Goal: Check status: Check status

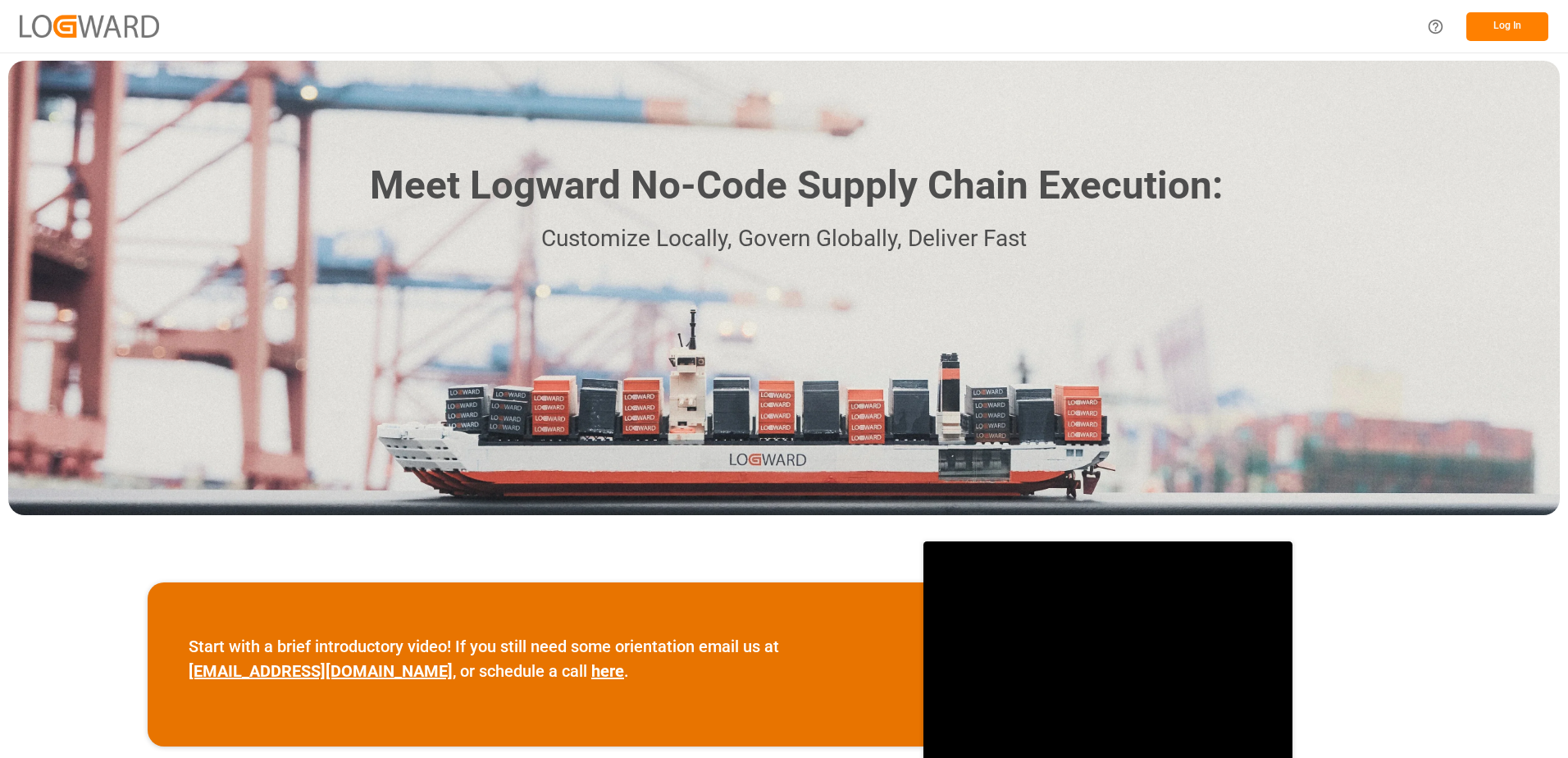
click at [1504, 28] on button "Log In" at bounding box center [1507, 27] width 82 height 29
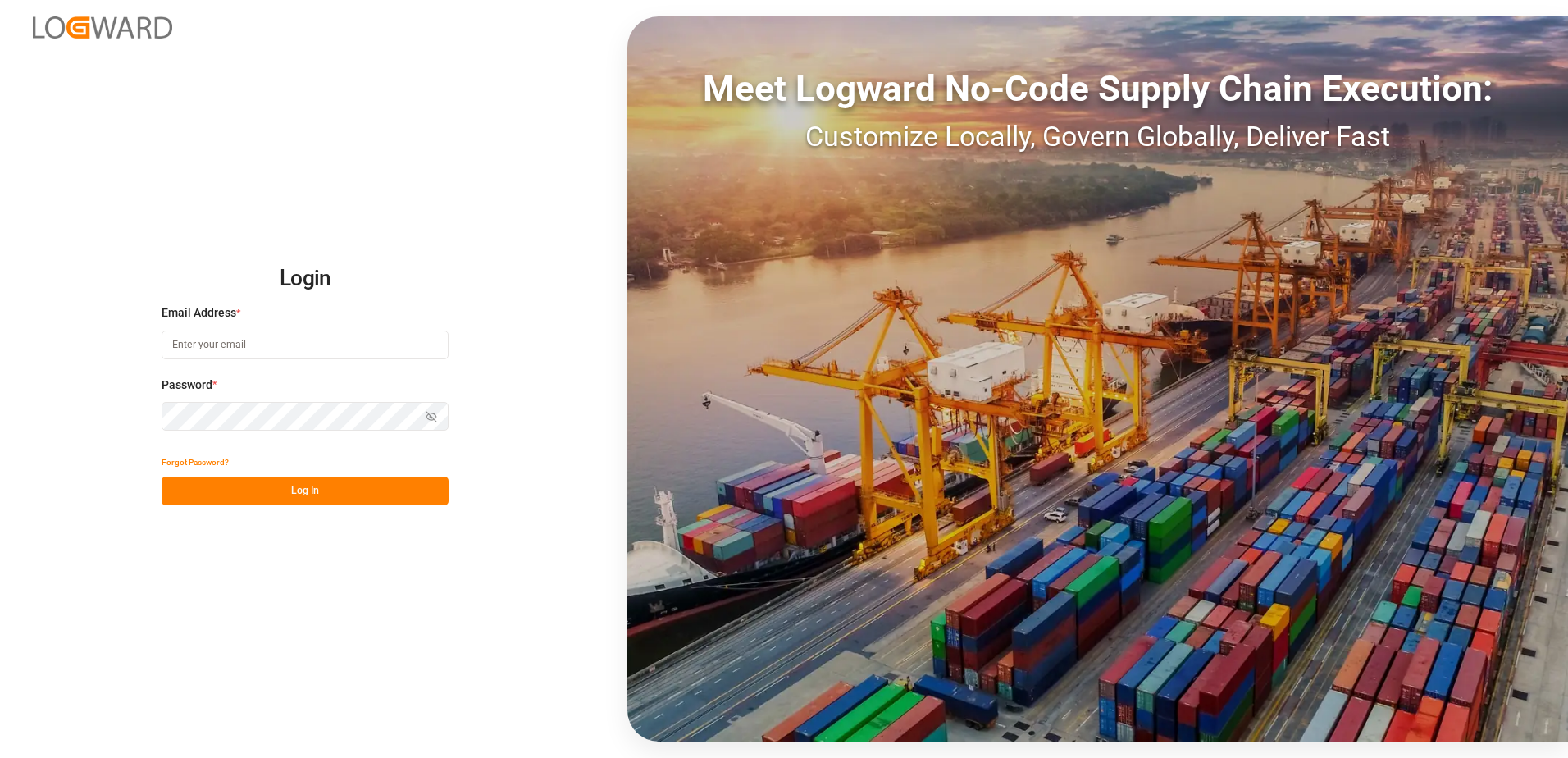
click at [188, 333] on input at bounding box center [305, 345] width 287 height 29
type input "[PERSON_NAME][EMAIL_ADDRESS][PERSON_NAME][DOMAIN_NAME]"
click at [425, 423] on button "Show password" at bounding box center [431, 417] width 35 height 29
click at [331, 486] on button "Log In" at bounding box center [305, 491] width 287 height 29
click at [311, 486] on button "Log In" at bounding box center [305, 491] width 287 height 29
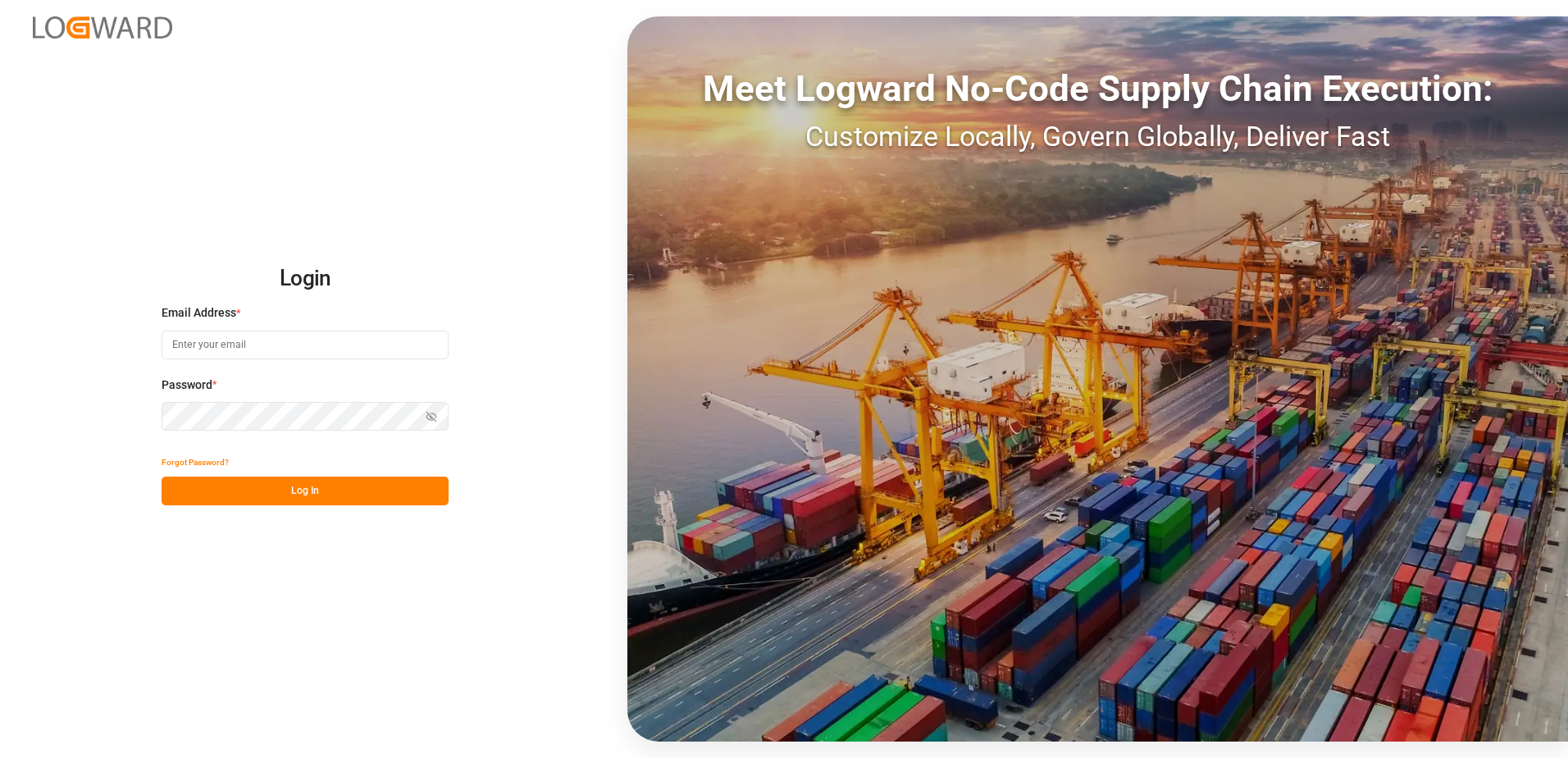
click at [314, 343] on input at bounding box center [305, 345] width 287 height 29
type input "[PERSON_NAME][EMAIL_ADDRESS][PERSON_NAME][DOMAIN_NAME]"
click at [223, 432] on div "Password * Show password Password is required." at bounding box center [305, 413] width 287 height 72
click at [244, 494] on button "Log In" at bounding box center [305, 491] width 287 height 29
click at [338, 350] on input at bounding box center [305, 345] width 287 height 29
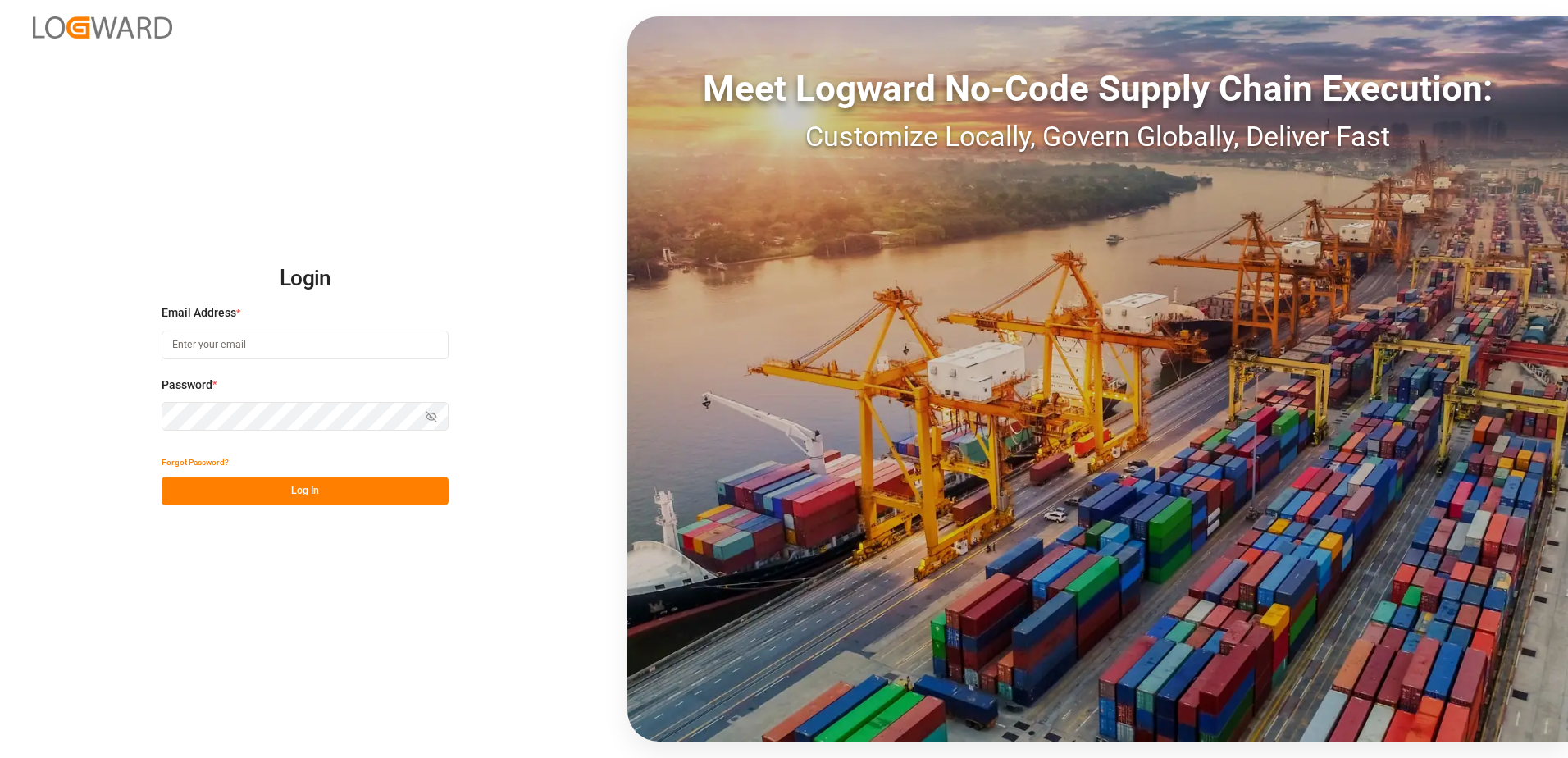
type input "[PERSON_NAME][EMAIL_ADDRESS][PERSON_NAME][DOMAIN_NAME]"
click at [239, 484] on button "Log In" at bounding box center [305, 491] width 287 height 29
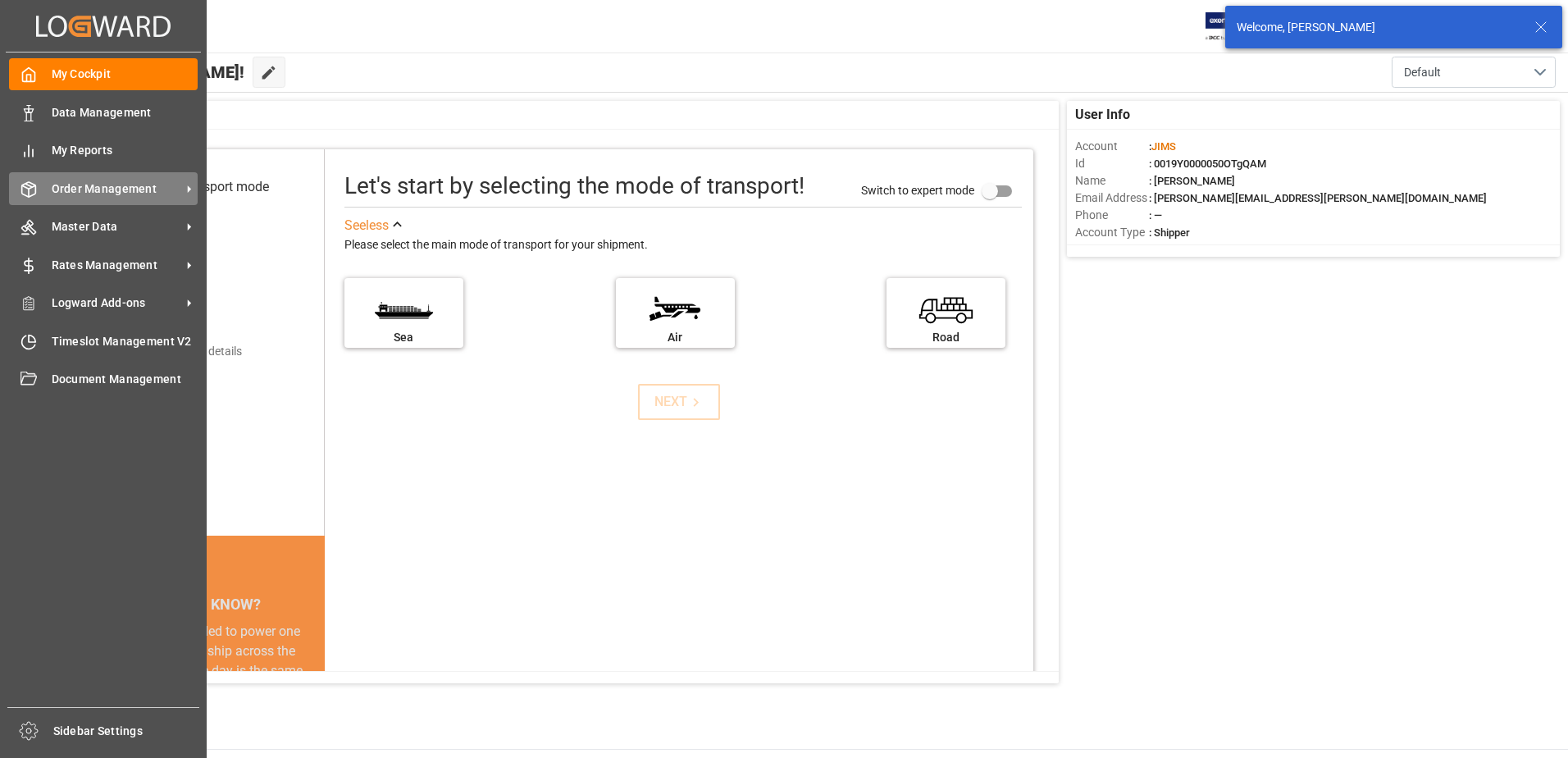
click at [89, 175] on div "Order Management Order Management" at bounding box center [104, 188] width 188 height 32
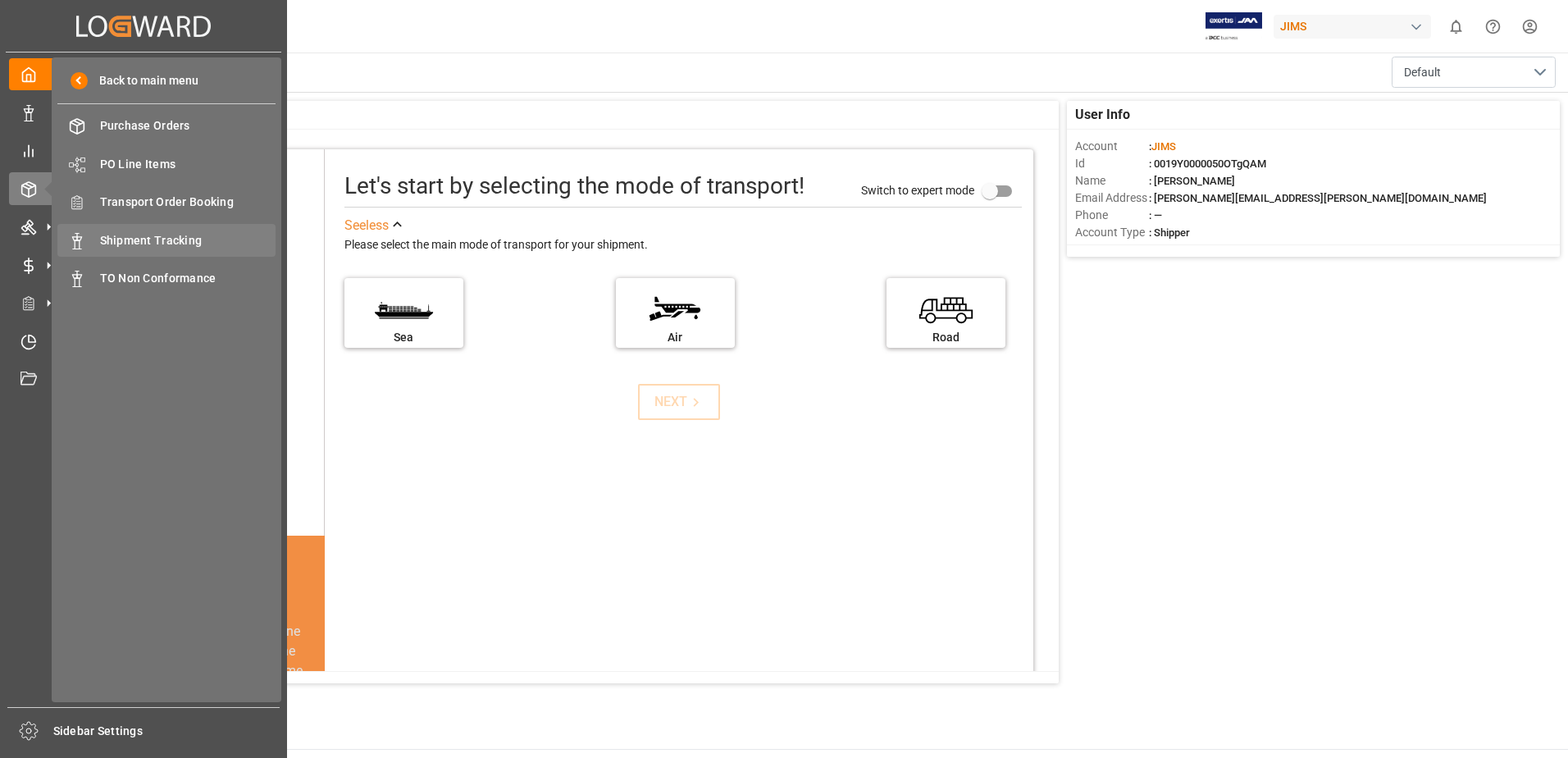
click at [115, 229] on div "Shipment Tracking Shipment Tracking" at bounding box center [166, 240] width 218 height 32
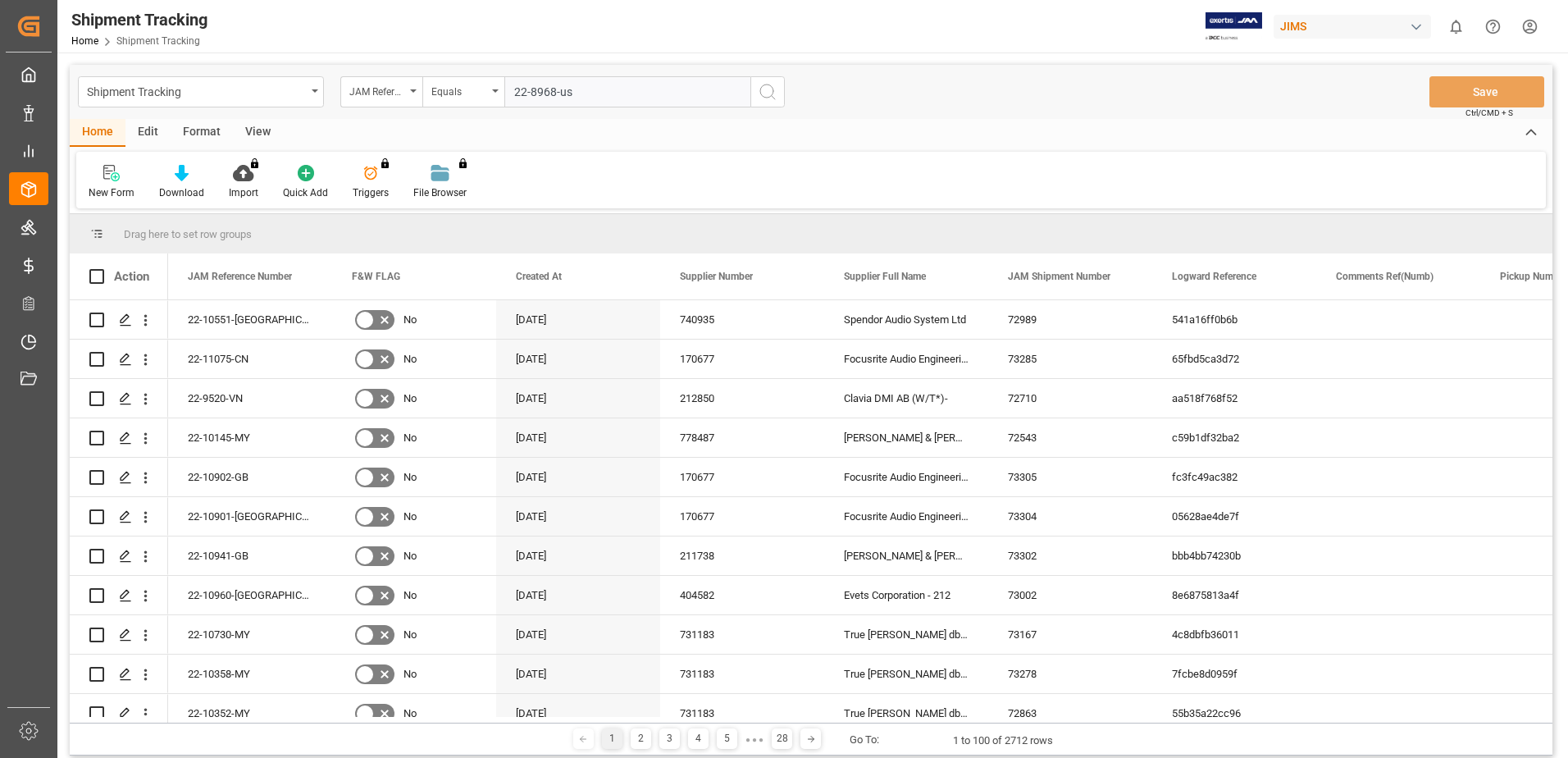
type input "22-8968-us"
click at [764, 89] on icon "search button" at bounding box center [767, 92] width 20 height 20
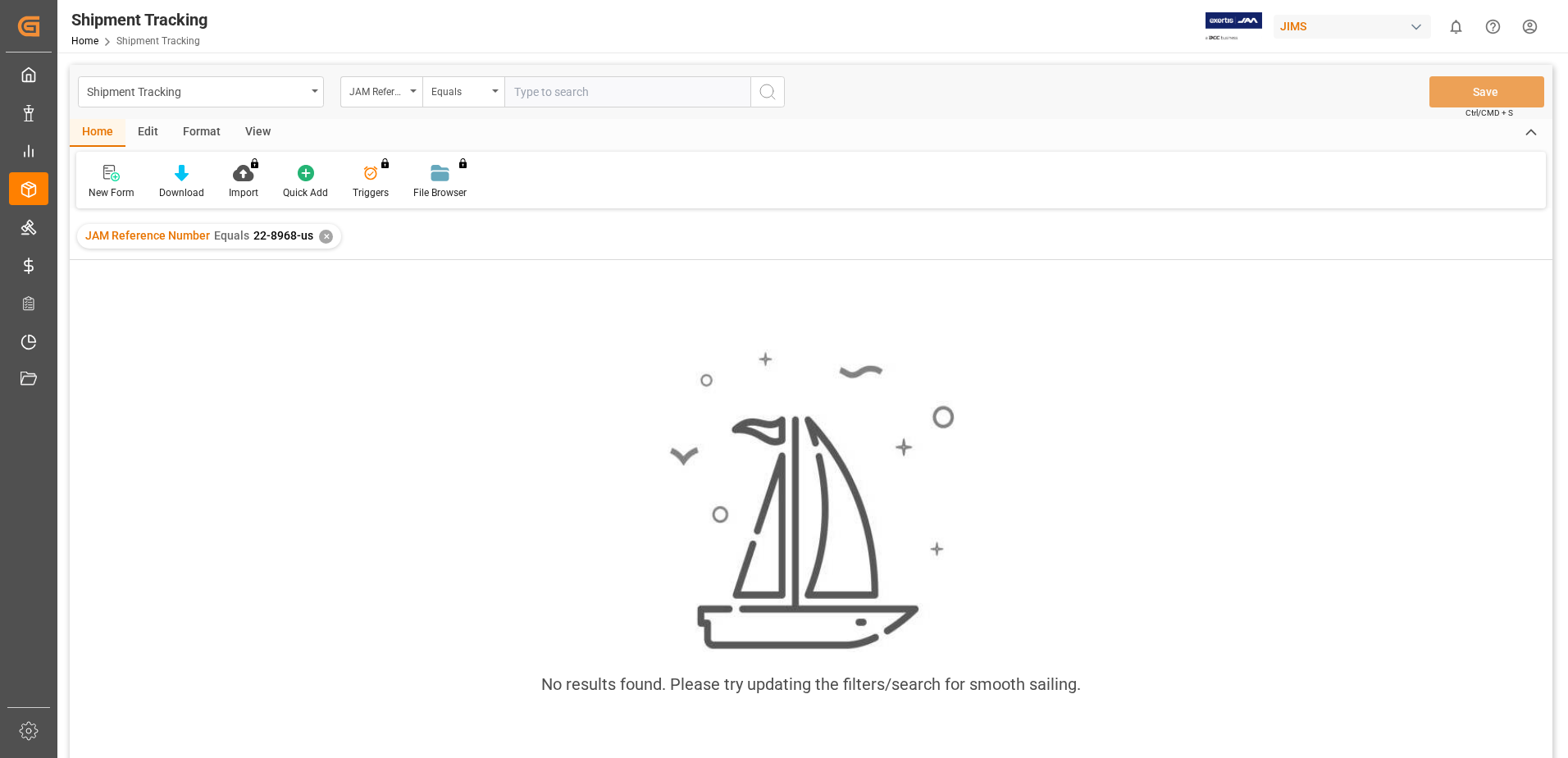
click at [319, 234] on div "✕" at bounding box center [326, 237] width 14 height 14
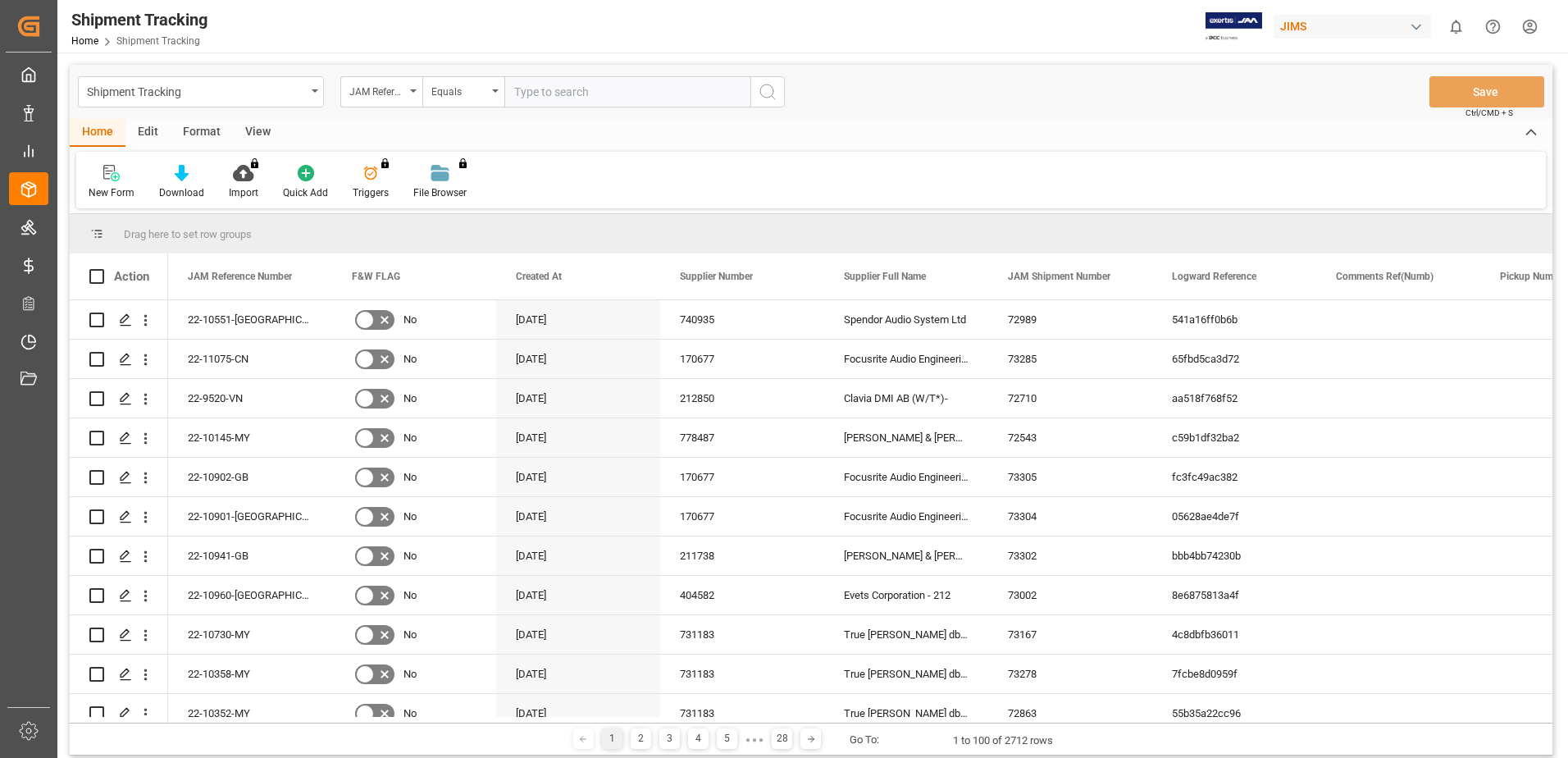
click at [633, 91] on input "text" at bounding box center [628, 92] width 246 height 31
type input "22-8968-us"
click at [765, 85] on icon "search button" at bounding box center [767, 92] width 20 height 20
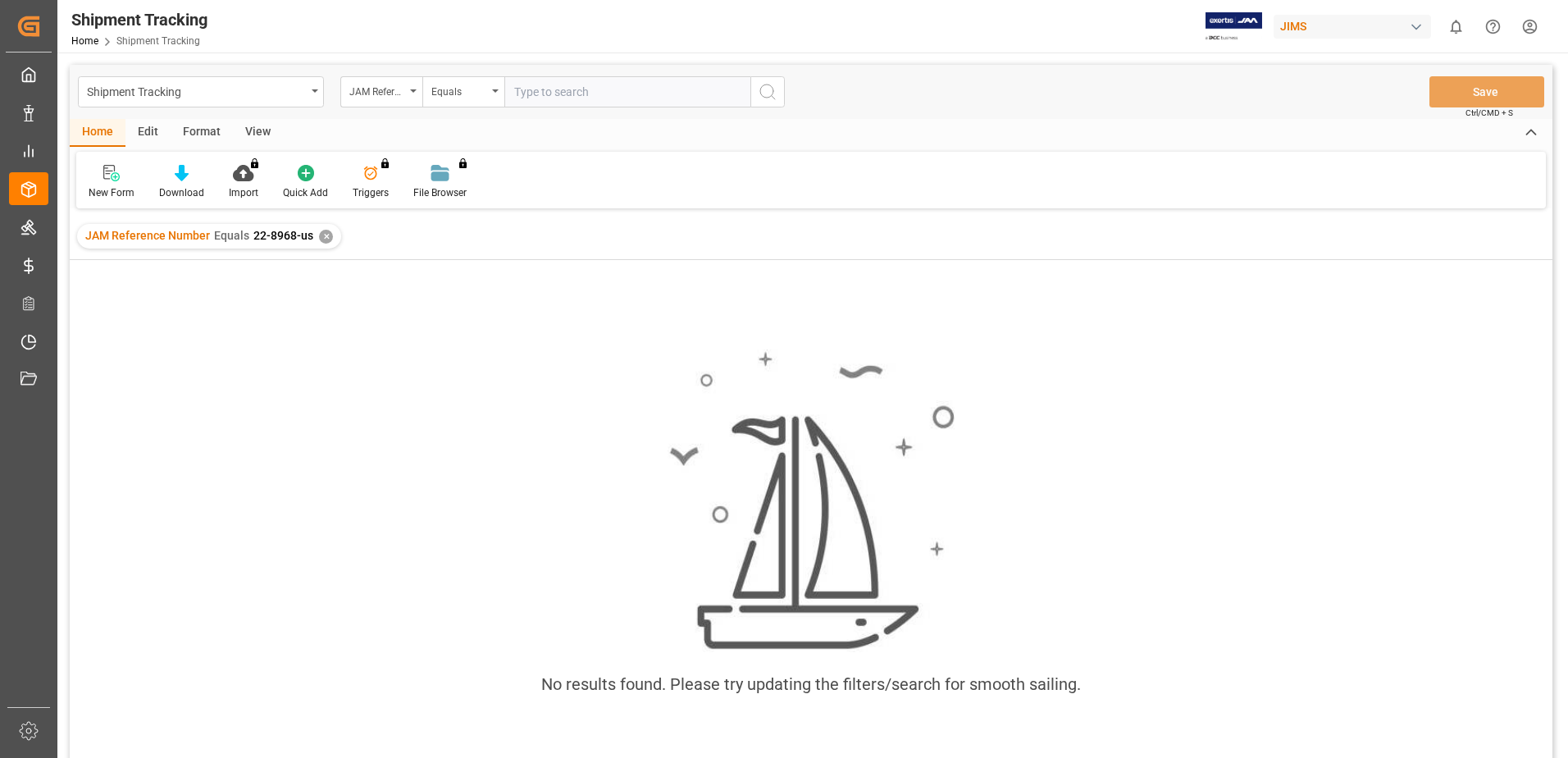
click at [324, 240] on div "✕" at bounding box center [326, 237] width 14 height 14
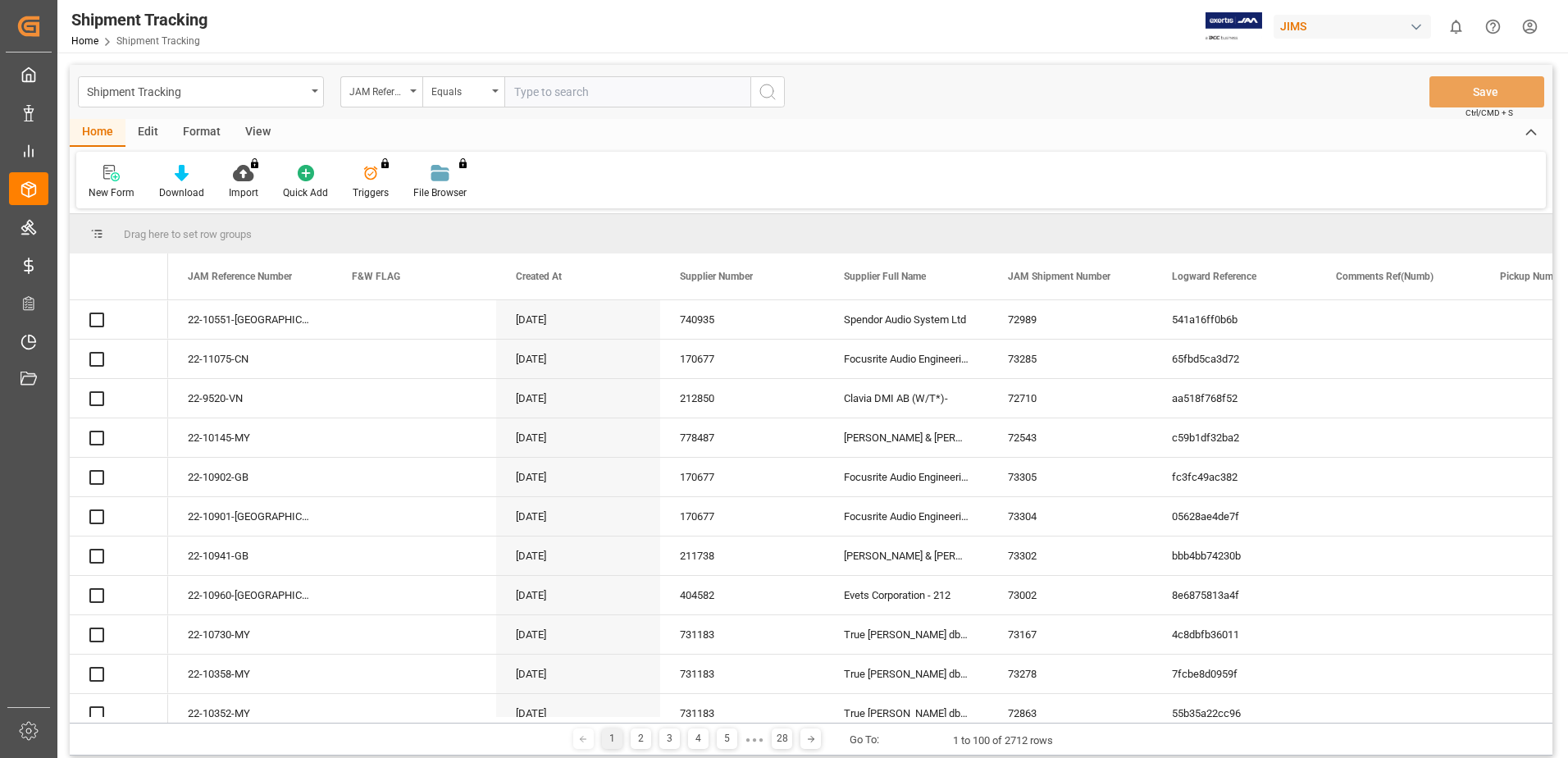
click at [543, 92] on input "text" at bounding box center [628, 92] width 246 height 31
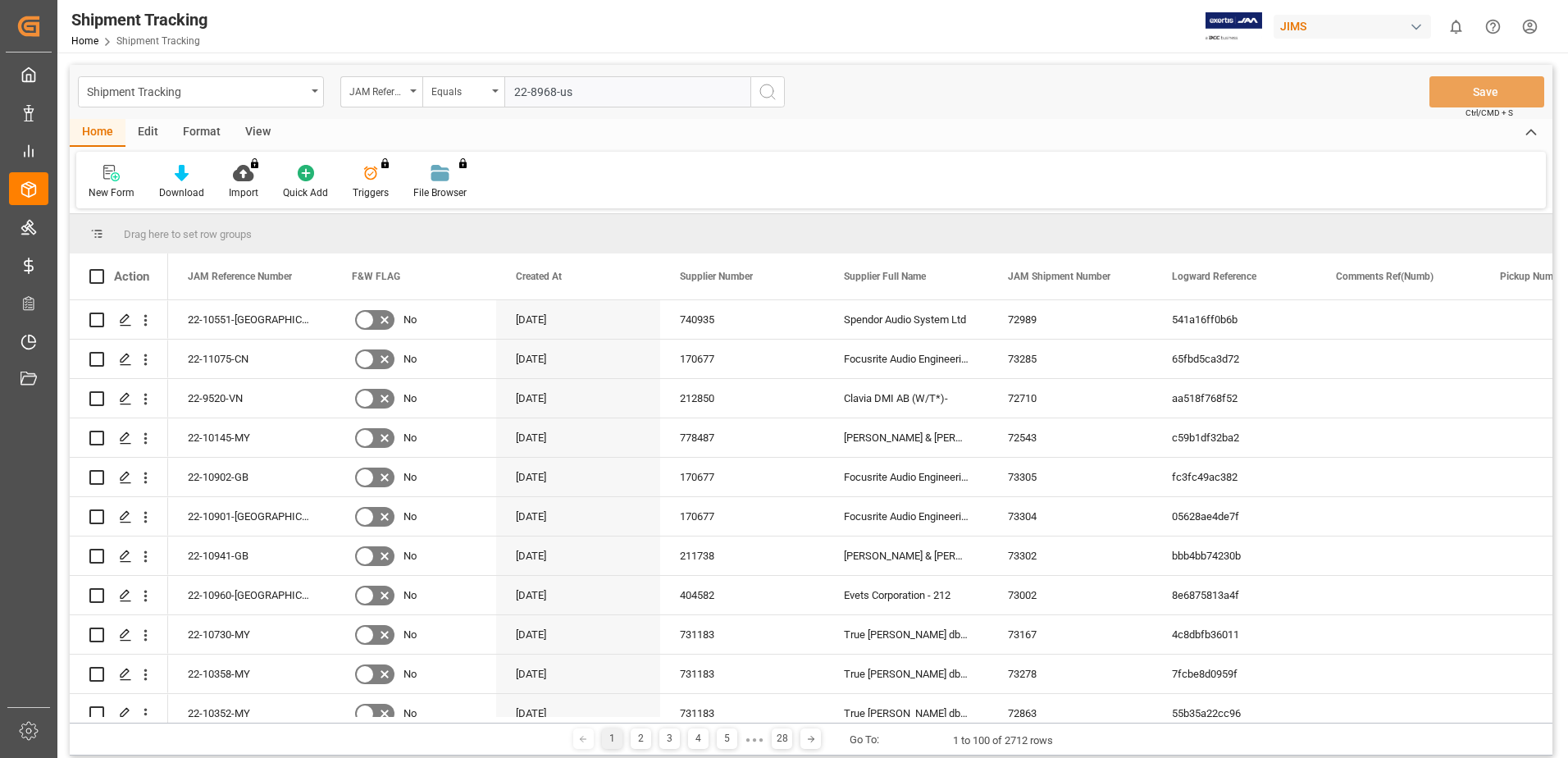
type input "22-8968-us"
click at [776, 85] on icon "search button" at bounding box center [767, 92] width 20 height 20
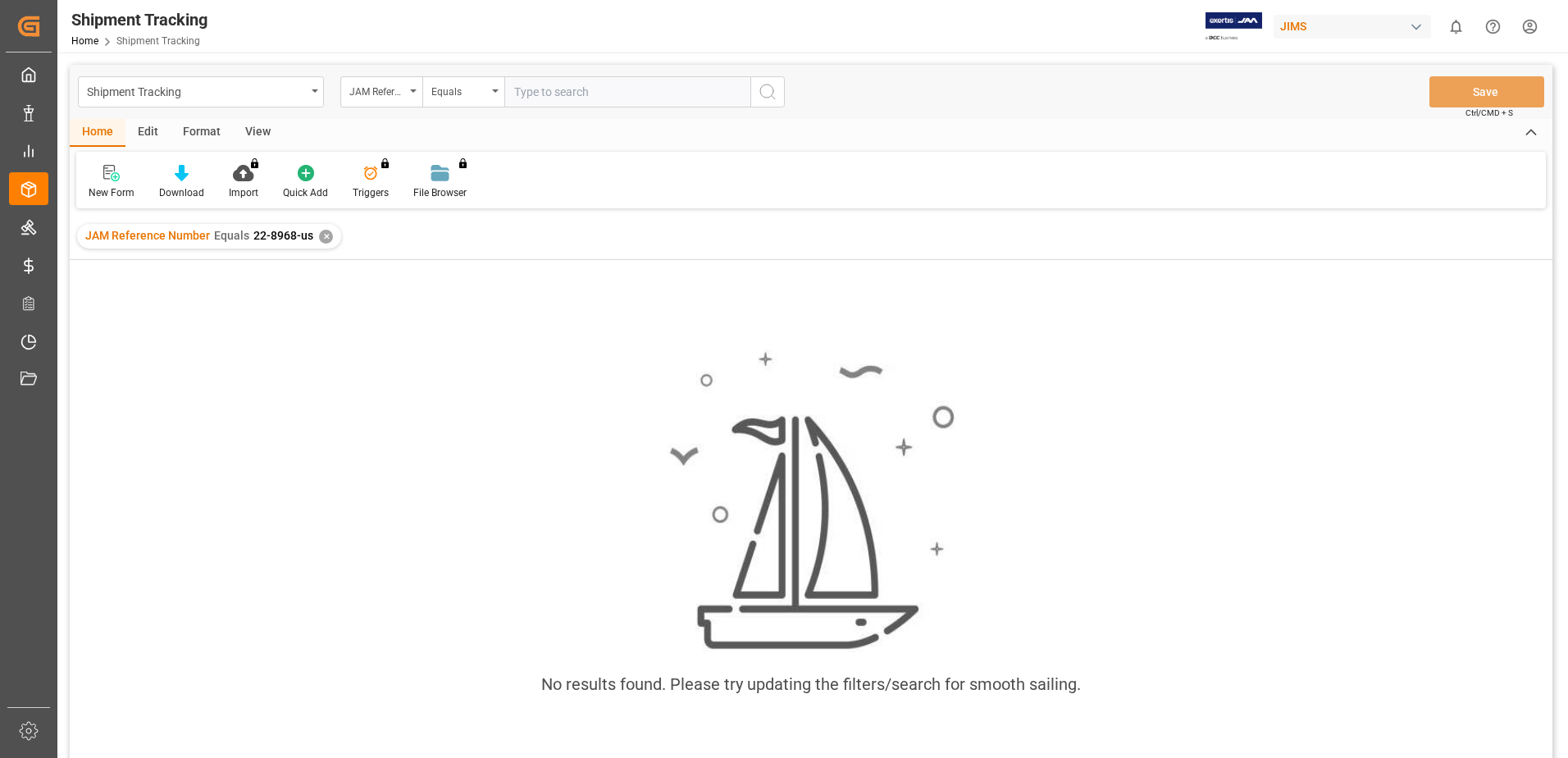
click at [1522, 19] on html "Created by potrace 1.15, written by Peter Selinger 2001-2017 Created by potrace…" at bounding box center [784, 379] width 1568 height 758
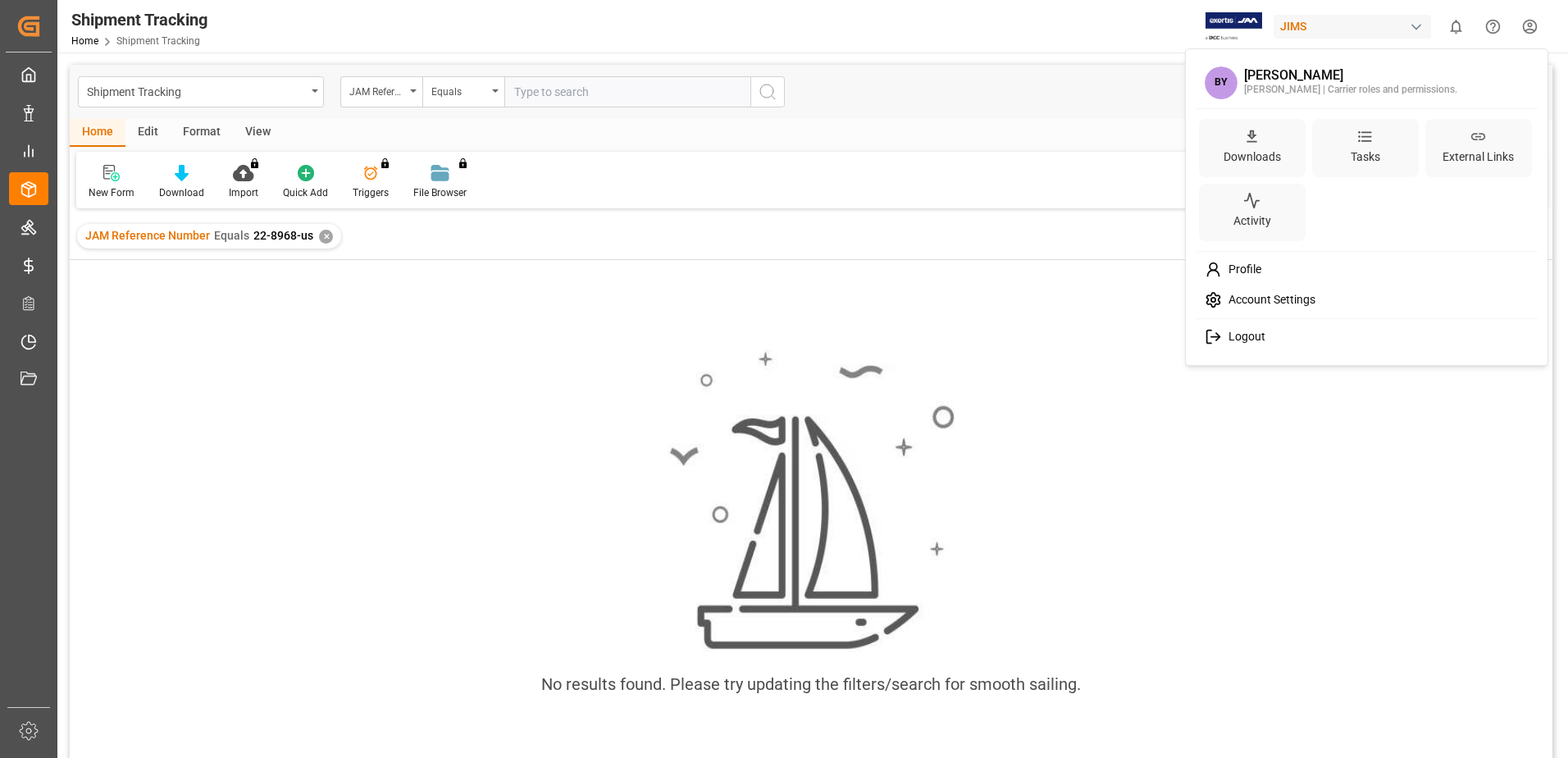
click at [1265, 340] on div "Logout" at bounding box center [1367, 337] width 336 height 31
